Goal: Task Accomplishment & Management: Manage account settings

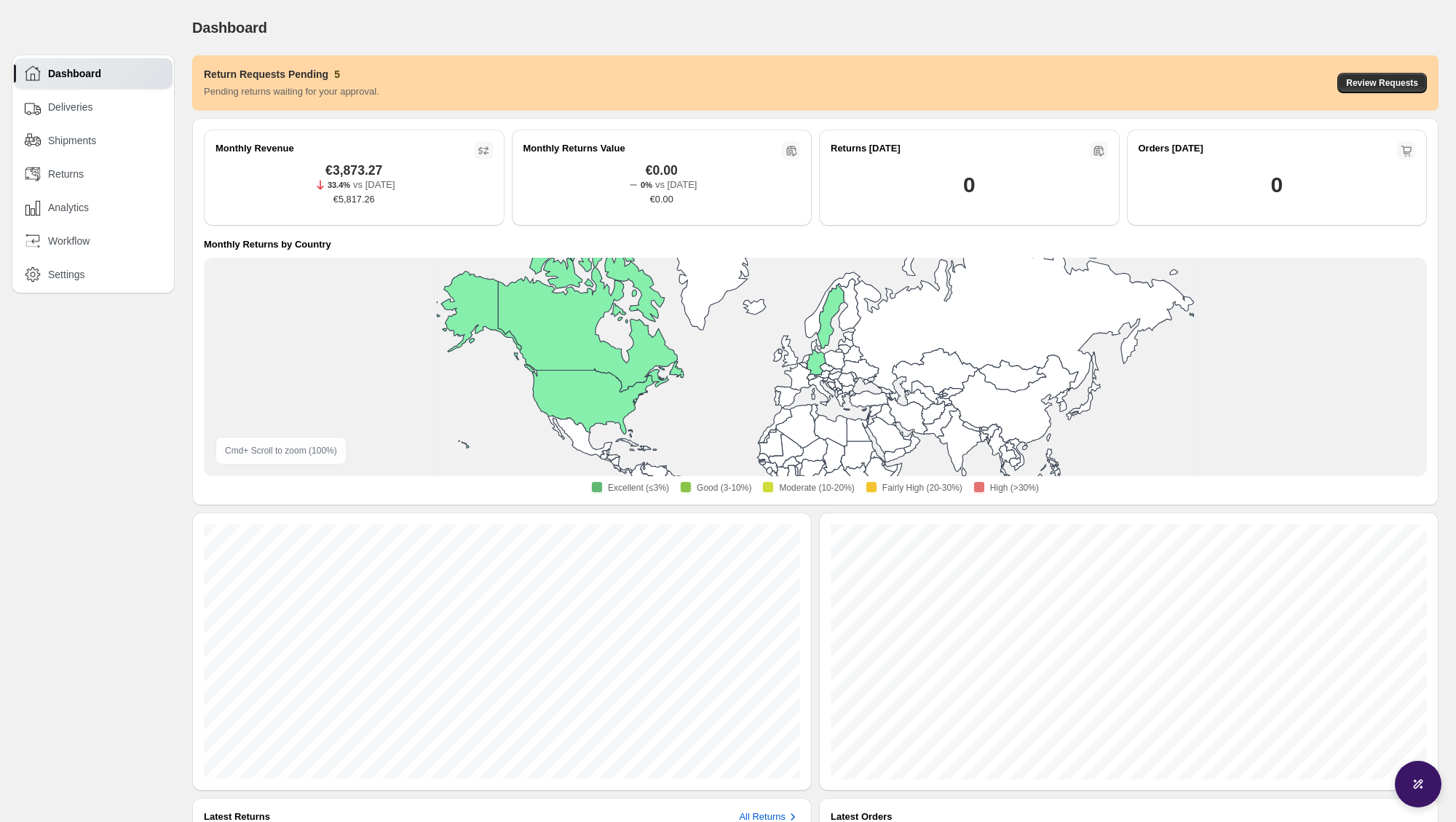
click at [81, 292] on div "Dashboard Deliveries Shipments Returns Analytics Workflow Settings" at bounding box center [93, 173] width 163 height 239
click at [89, 278] on div "Settings" at bounding box center [94, 274] width 139 height 16
select select "********"
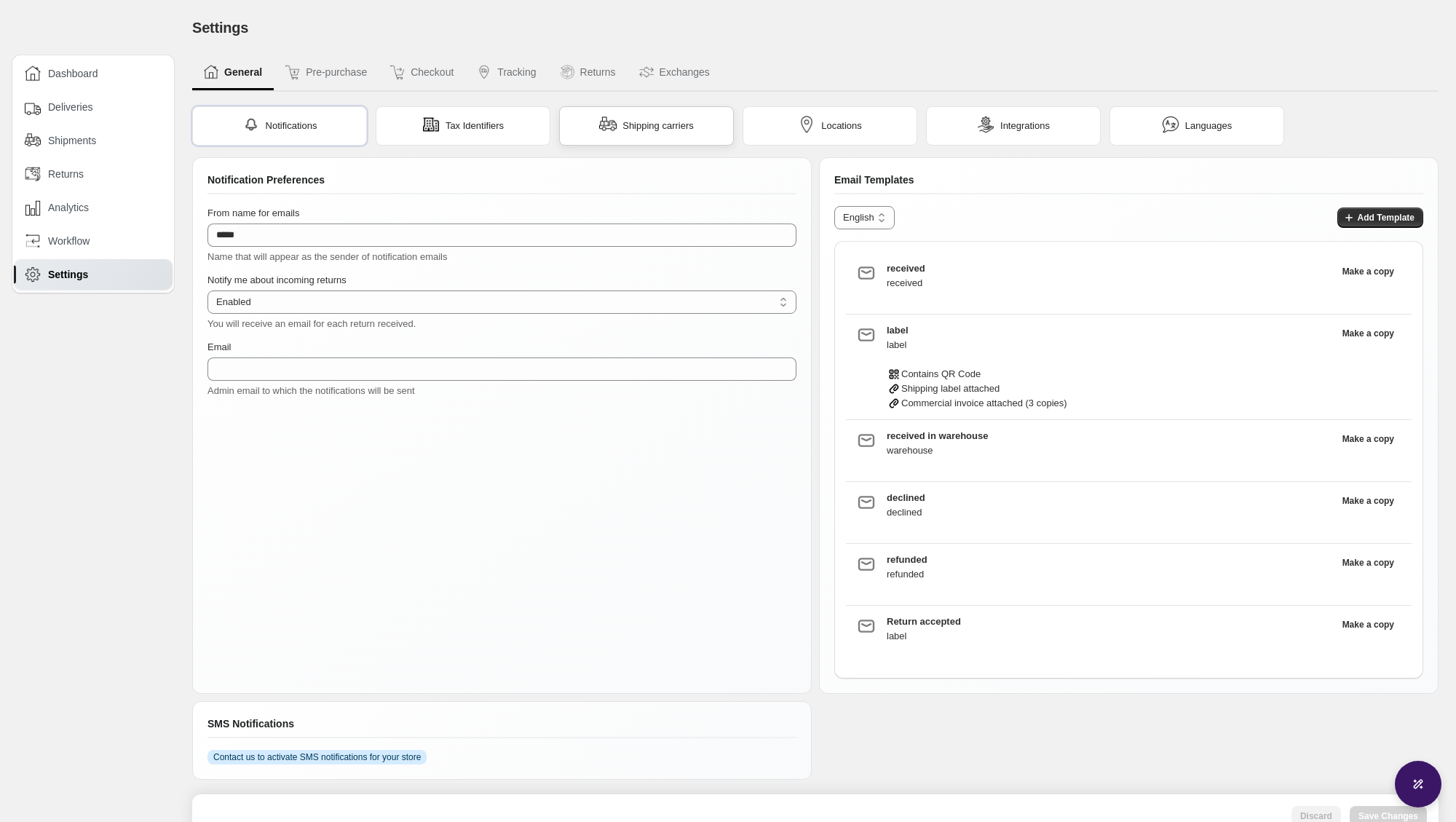
click at [655, 110] on div "Shipping carriers" at bounding box center [647, 126] width 175 height 39
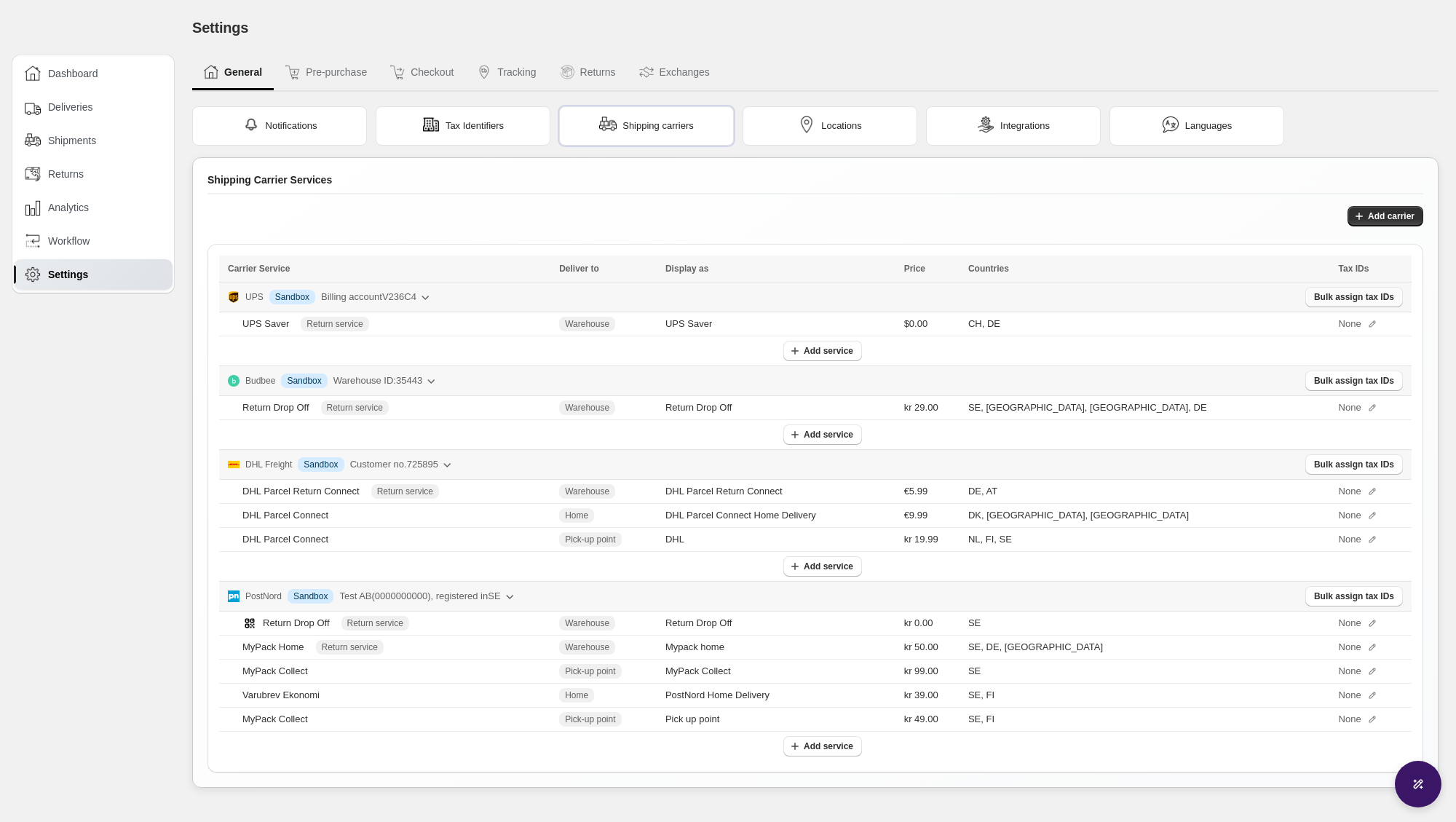
click at [1340, 288] on button "Bulk assign tax IDs" at bounding box center [1354, 297] width 98 height 20
click at [1348, 319] on div "None" at bounding box center [1370, 324] width 64 height 14
click at [1346, 292] on span "Bulk assign tax IDs" at bounding box center [1354, 297] width 80 height 12
click at [1367, 324] on icon at bounding box center [1372, 324] width 10 height 10
click at [1367, 403] on icon at bounding box center [1372, 408] width 10 height 10
